Goal: Register for event/course

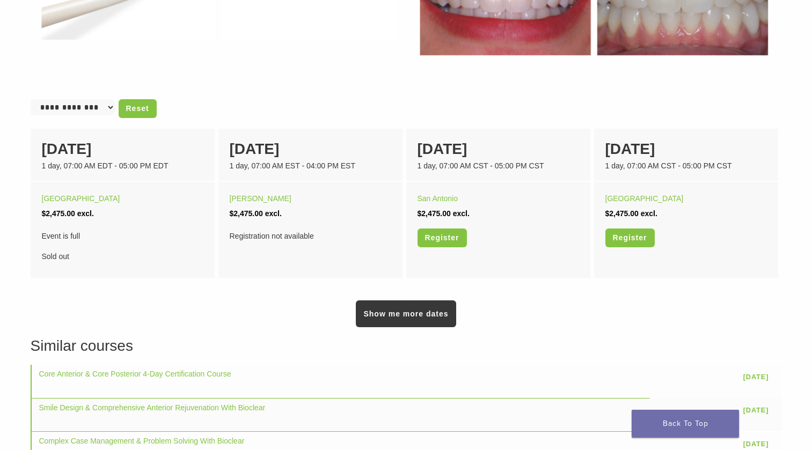
scroll to position [805, 0]
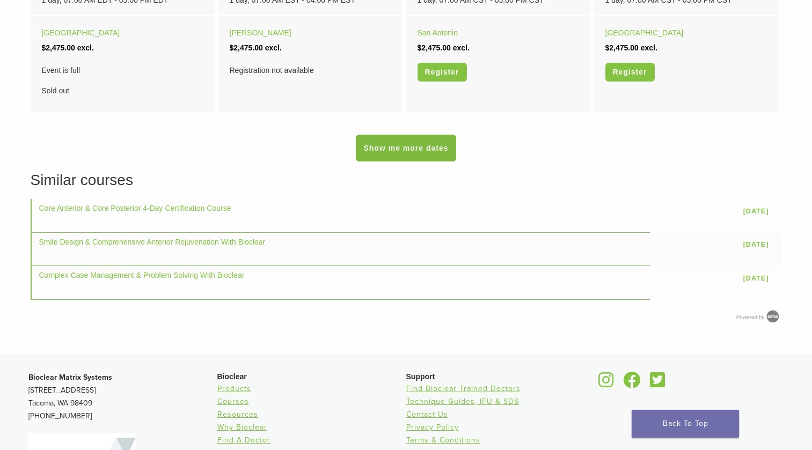
click at [425, 142] on link "Show me more dates" at bounding box center [406, 148] width 100 height 27
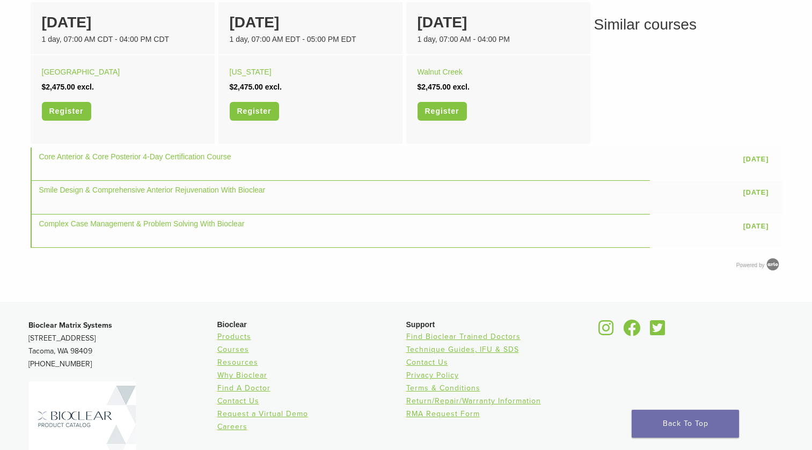
scroll to position [1027, 0]
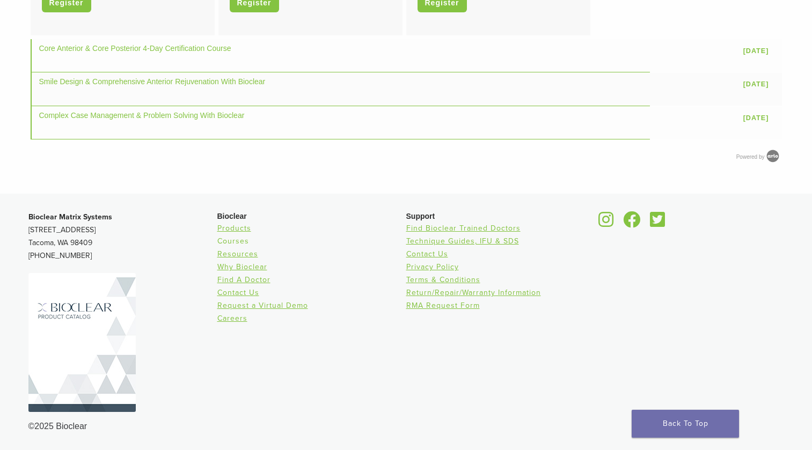
click at [238, 240] on link "Courses" at bounding box center [233, 241] width 32 height 9
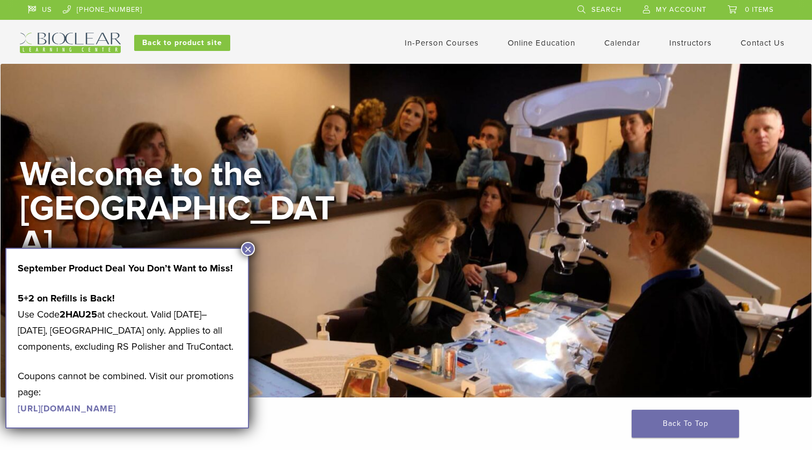
click at [244, 249] on button "×" at bounding box center [248, 249] width 14 height 14
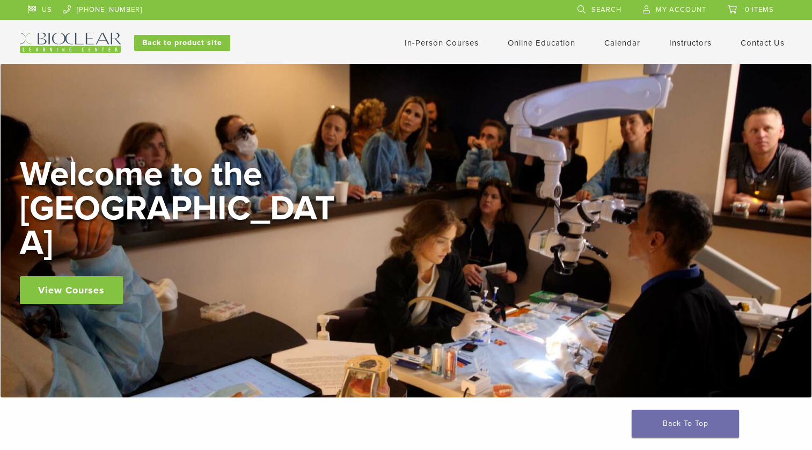
click at [72, 276] on link "View Courses" at bounding box center [71, 290] width 103 height 28
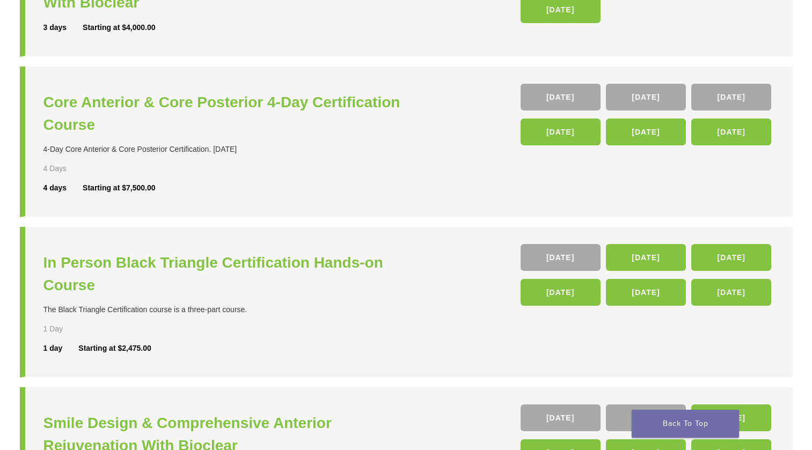
scroll to position [215, 0]
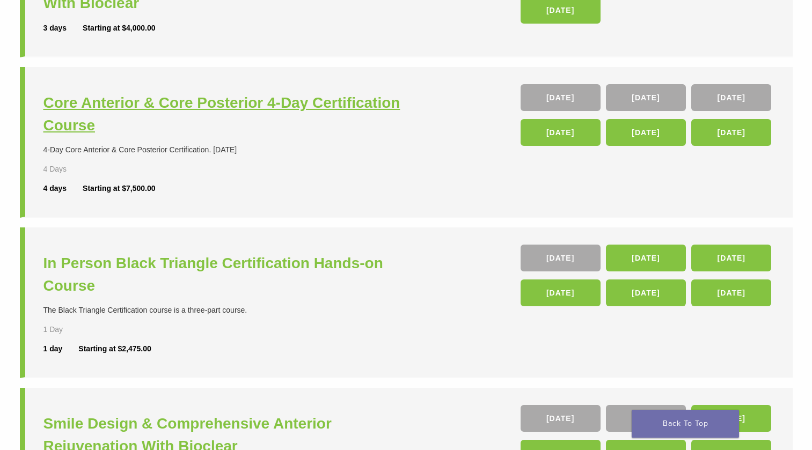
click at [261, 102] on h3 "Core Anterior & Core Posterior 4-Day Certification Course" at bounding box center [226, 114] width 366 height 45
